Goal: Check status

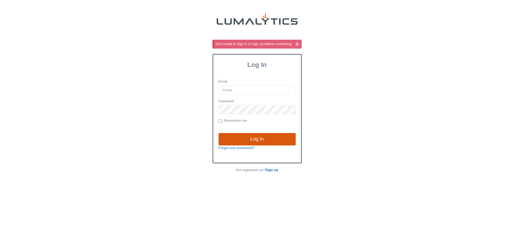
type input "[EMAIL_ADDRESS][DOMAIN_NAME]"
click at [230, 138] on input "Log In" at bounding box center [257, 139] width 77 height 12
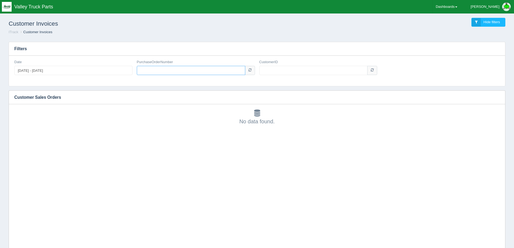
click at [165, 72] on input "PurchaseOrderNumber" at bounding box center [191, 70] width 109 height 9
type input "1491492"
click at [292, 73] on input "CustomerID" at bounding box center [313, 70] width 109 height 9
type input "1008010"
